Goal: Transaction & Acquisition: Book appointment/travel/reservation

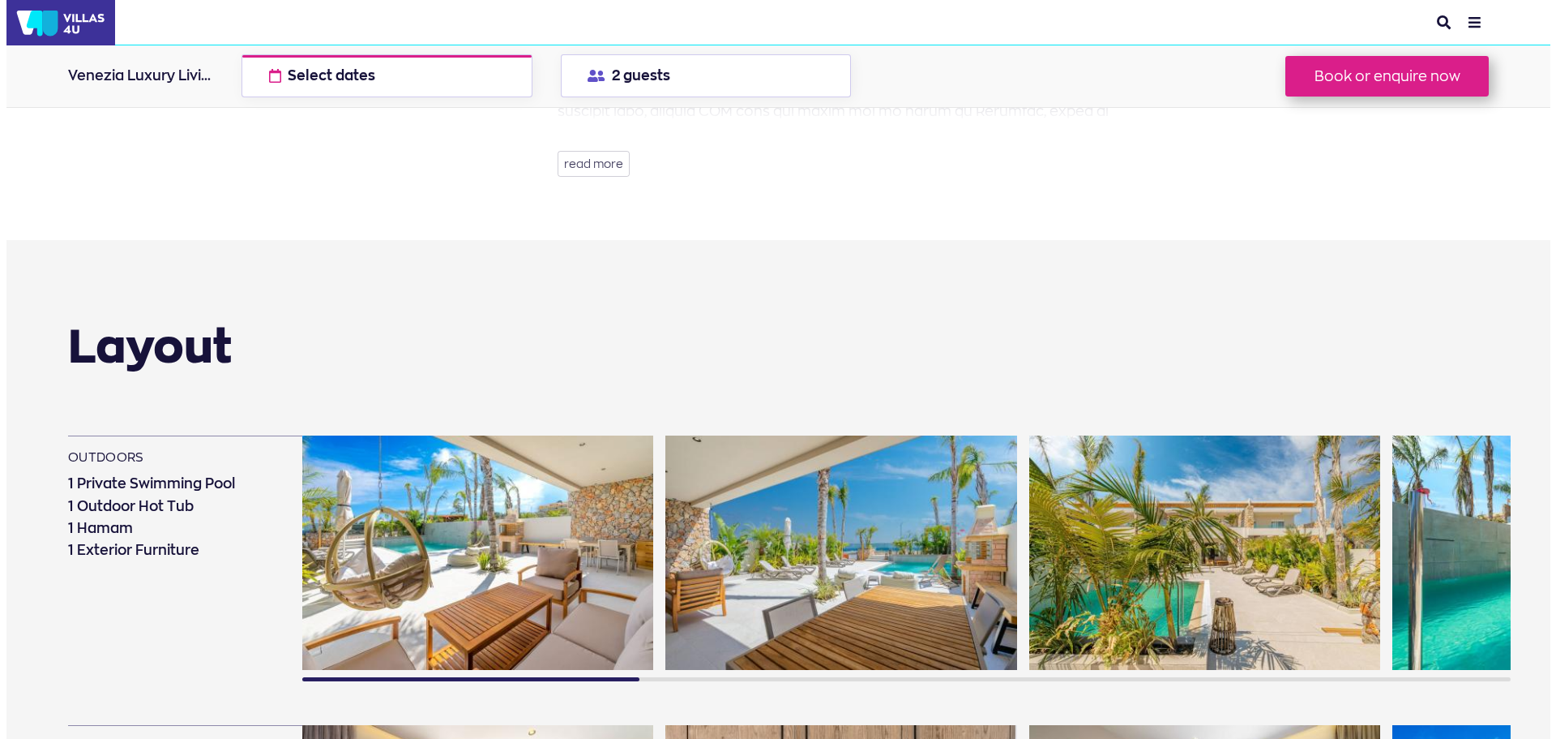
scroll to position [773, 0]
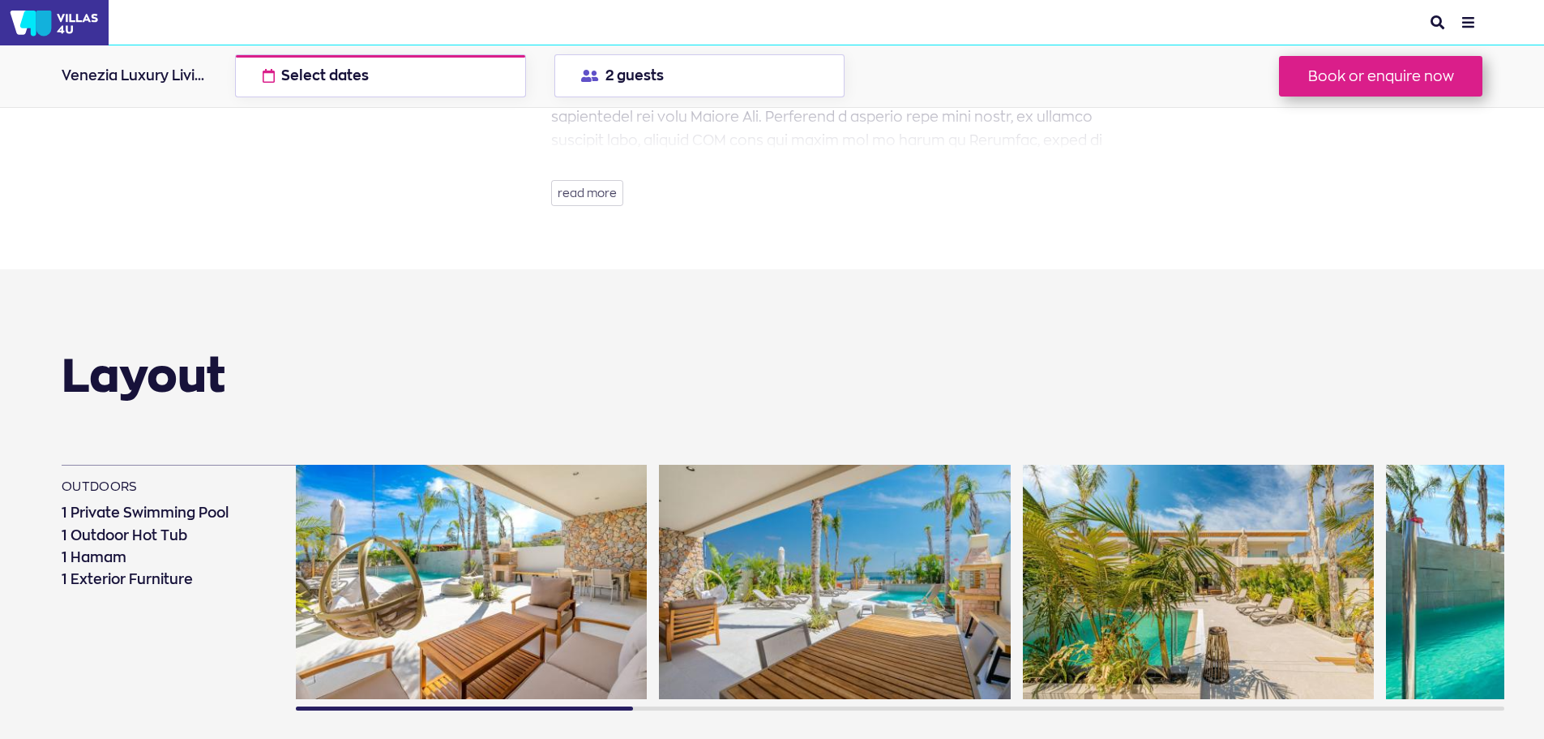
click at [1190, 581] on img at bounding box center [1198, 582] width 351 height 234
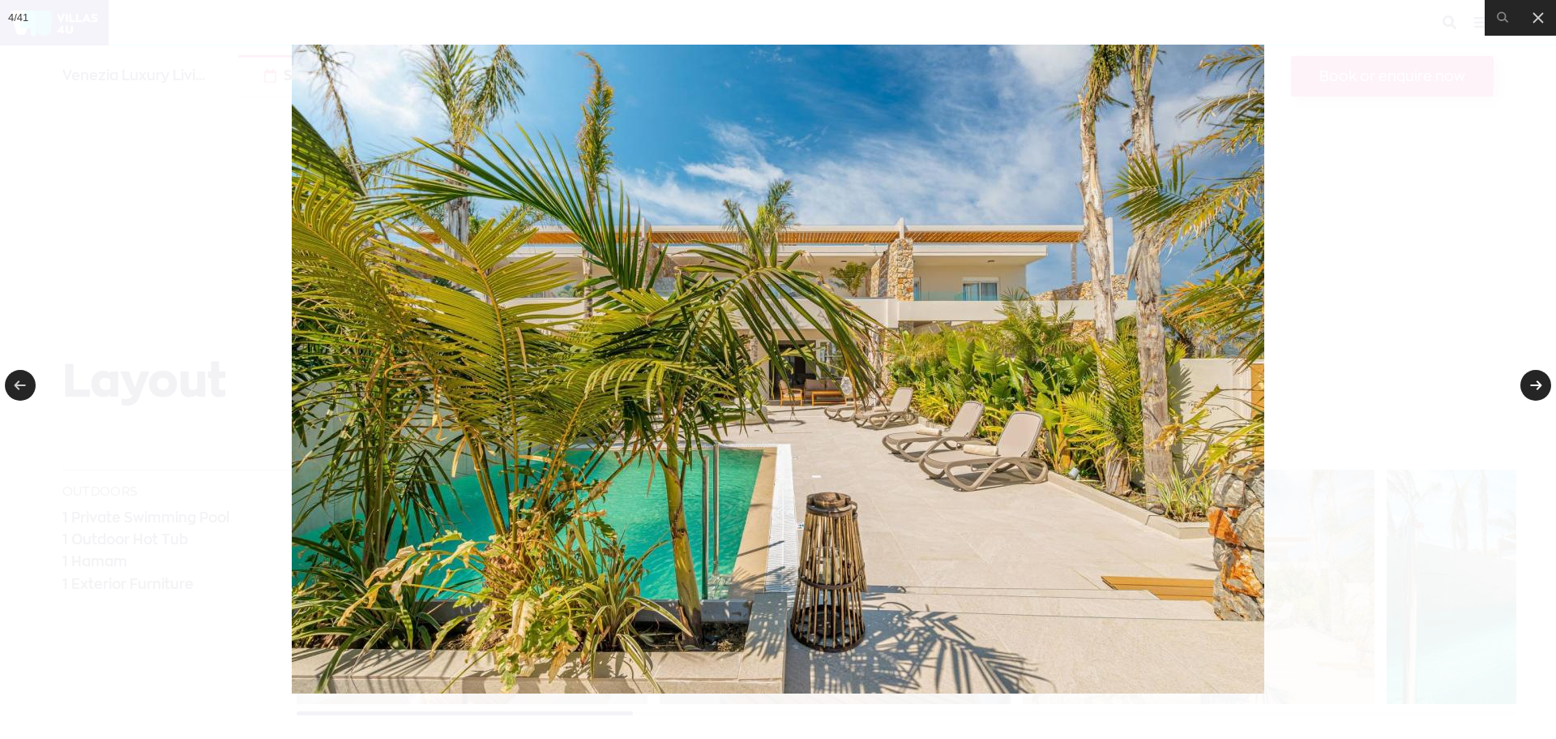
click at [1541, 374] on link at bounding box center [1536, 385] width 31 height 31
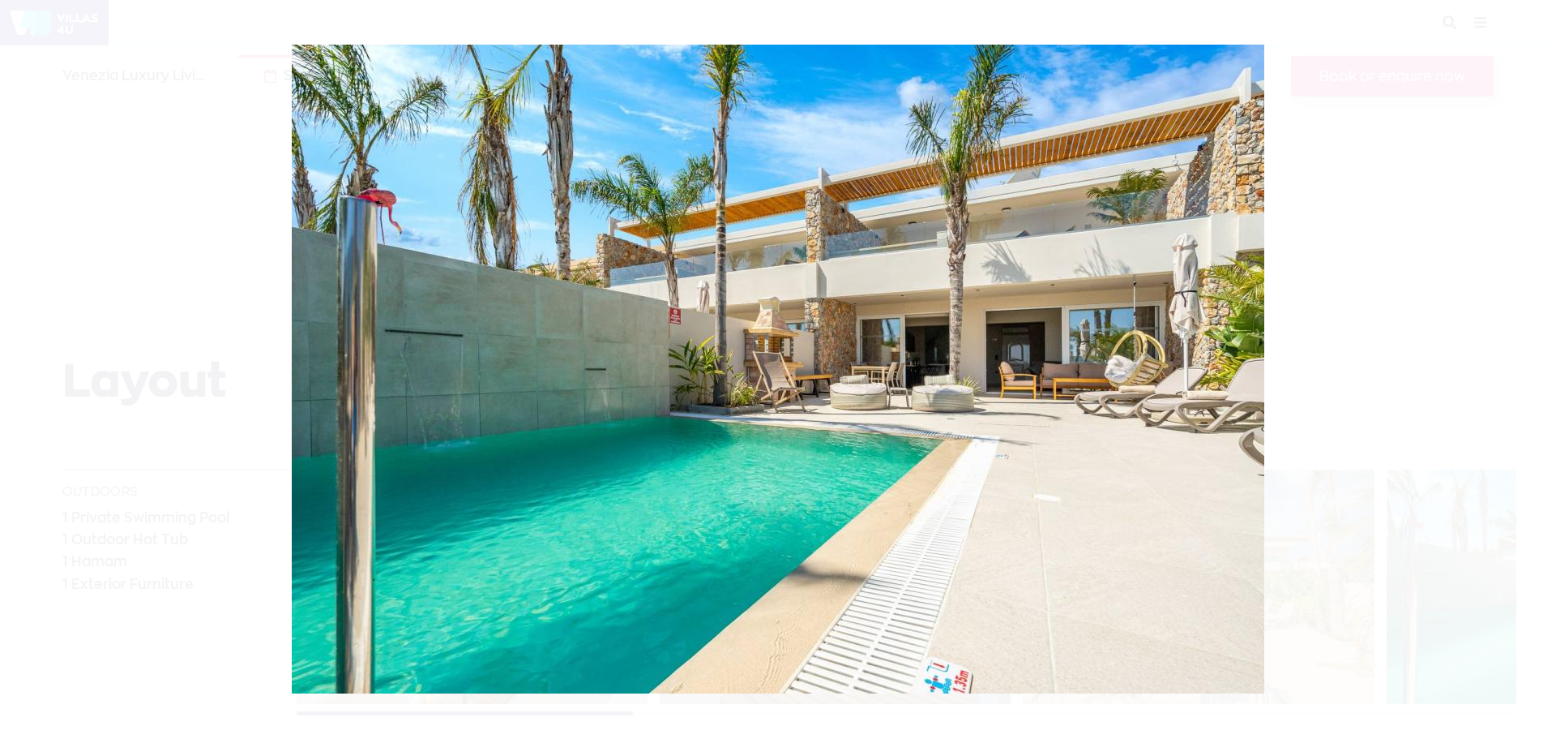
click at [1541, 374] on div at bounding box center [778, 369] width 1556 height 739
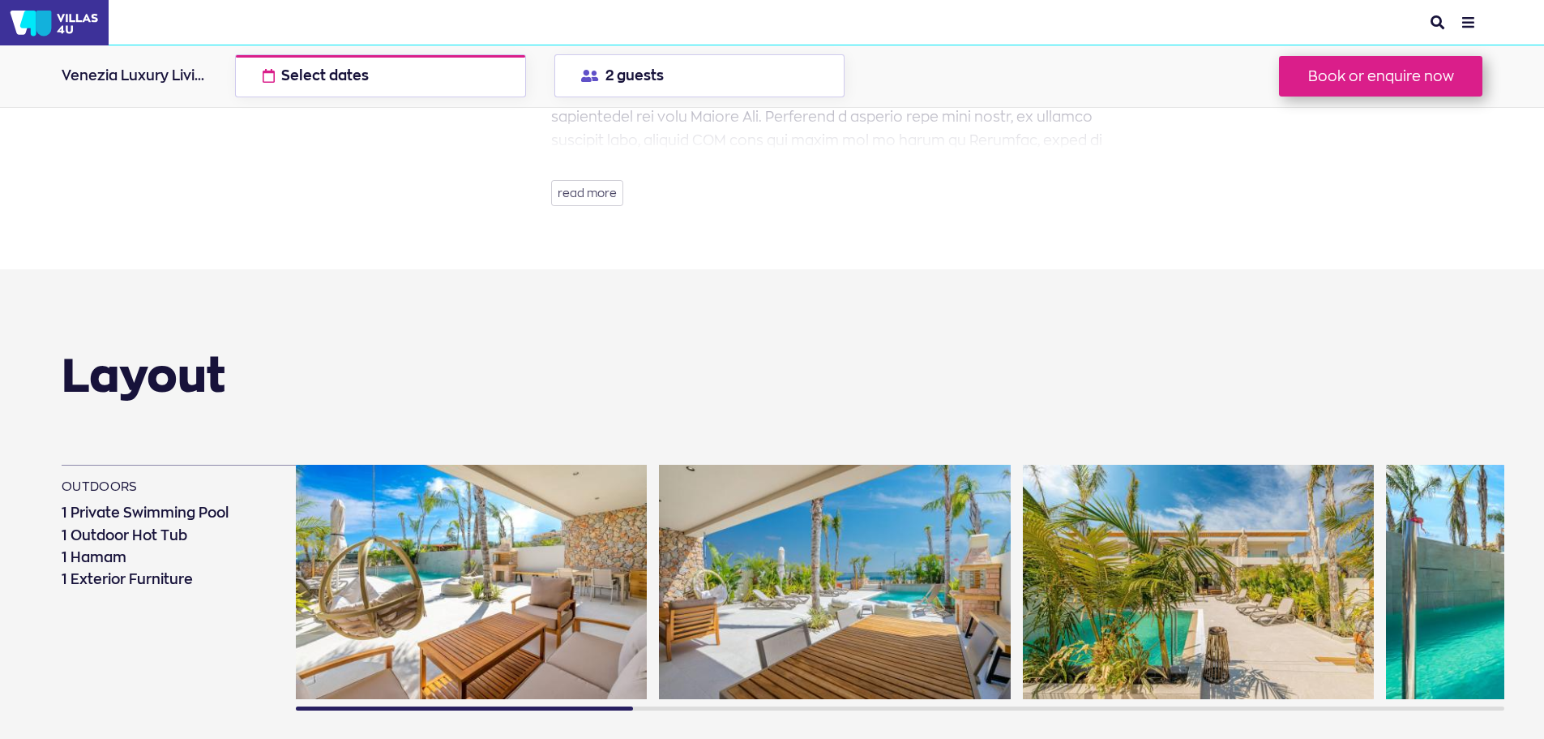
click at [1475, 654] on img at bounding box center [1561, 582] width 351 height 234
